Goal: Navigation & Orientation: Go to known website

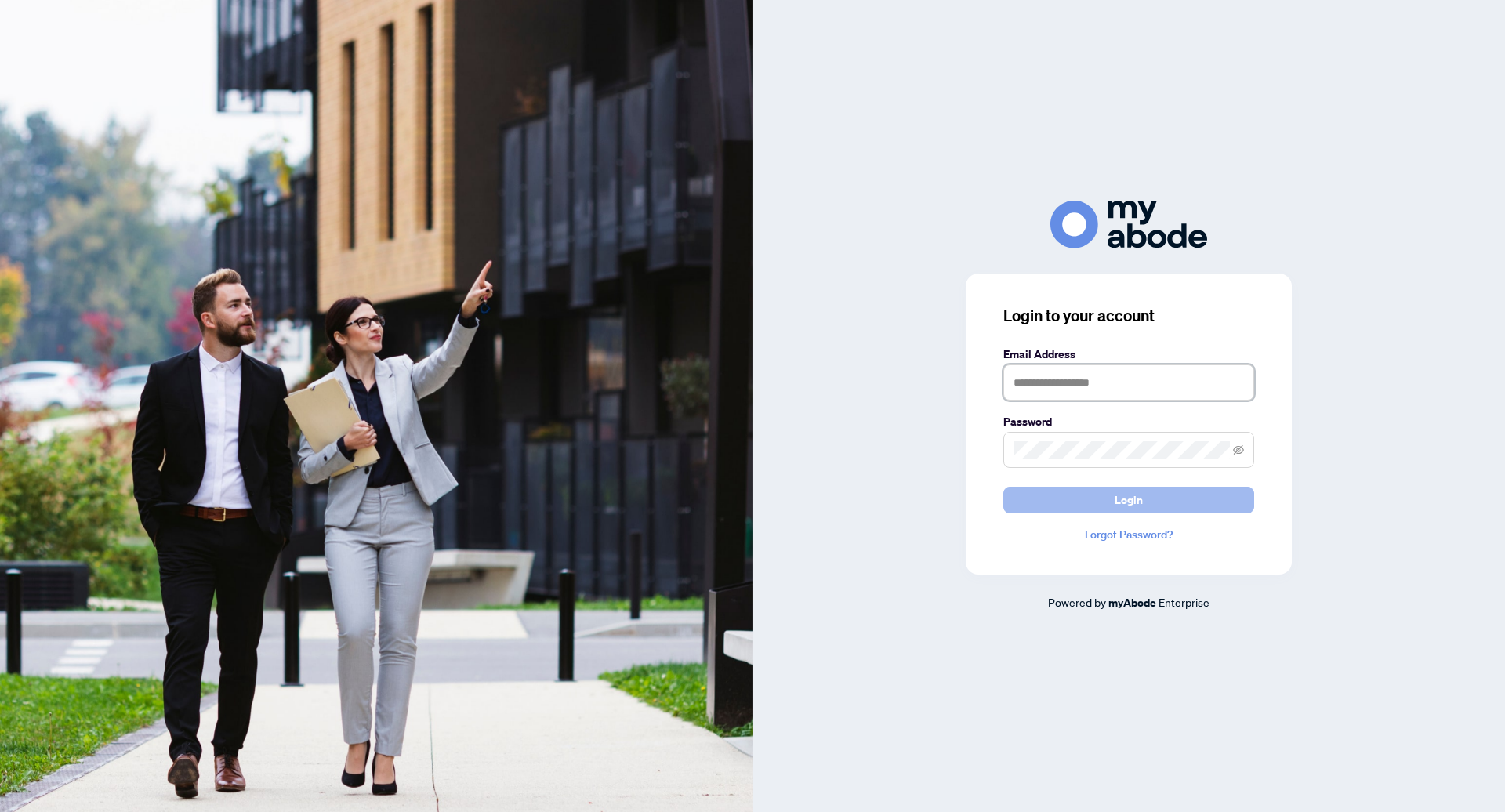
type input "**********"
click at [1081, 492] on button "Login" at bounding box center [1129, 500] width 251 height 27
